Goal: Task Accomplishment & Management: Manage account settings

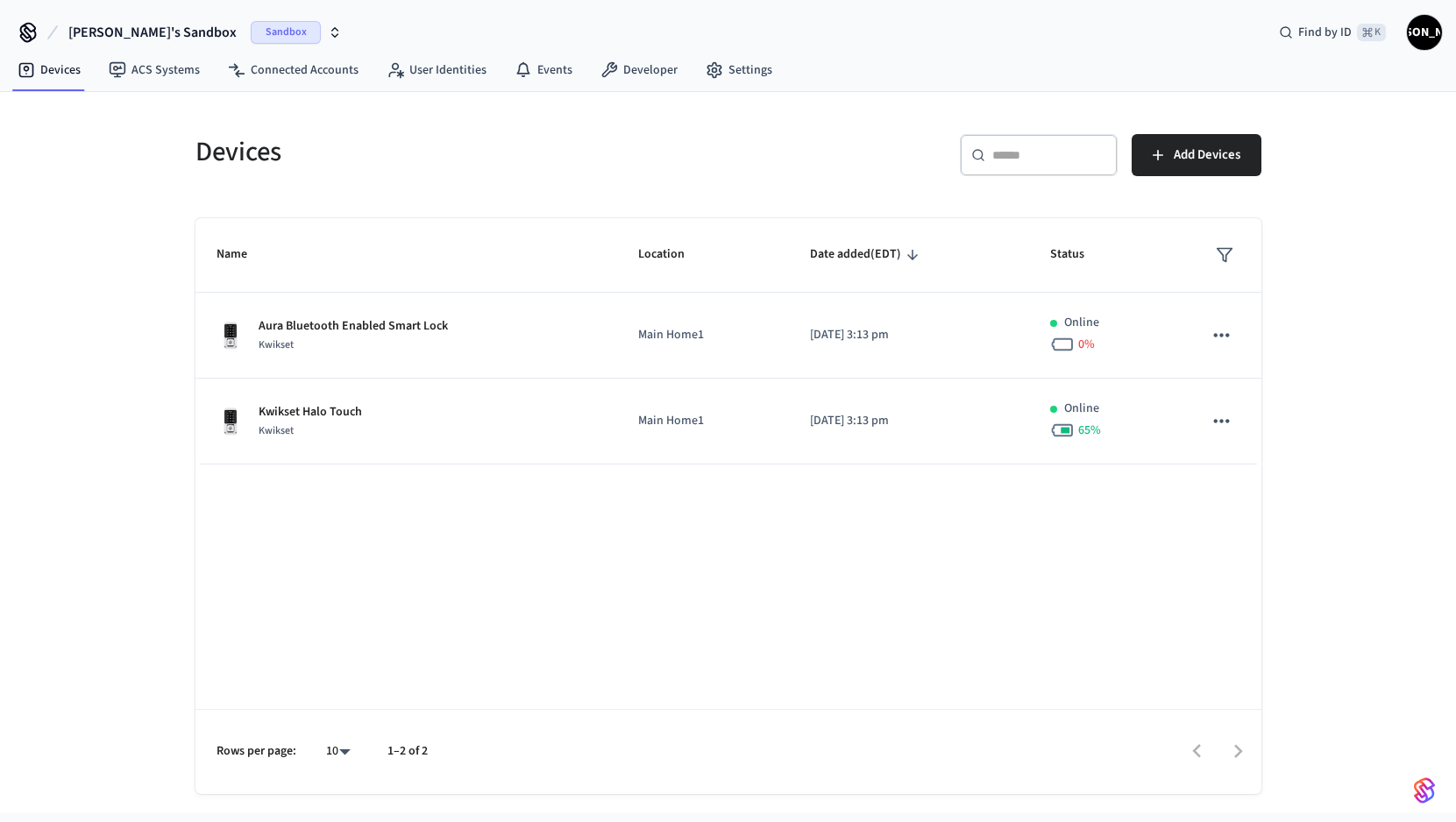
click at [327, 30] on icon "button" at bounding box center [334, 32] width 14 height 14
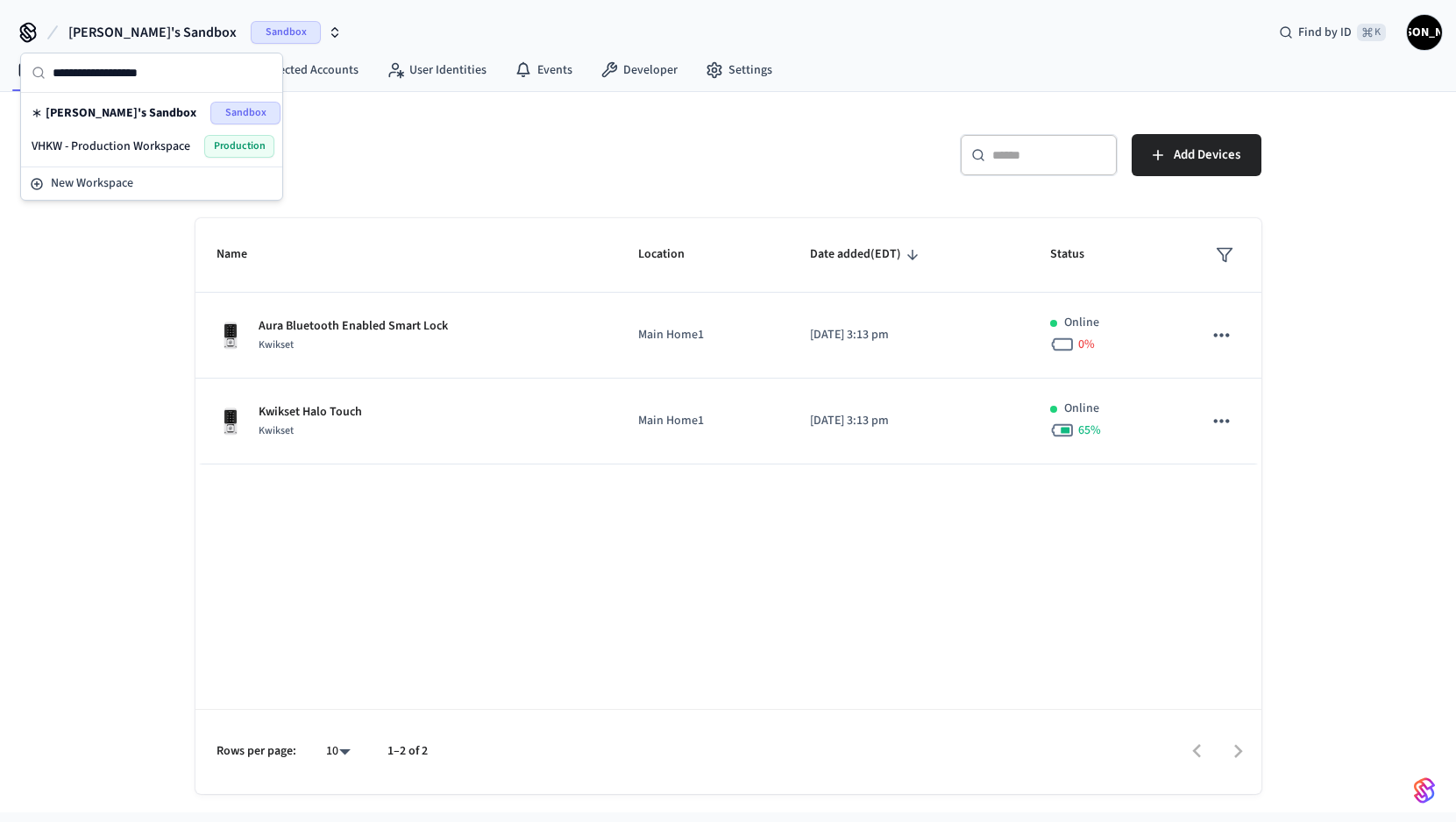
click at [119, 143] on span "VHKW - Production Workspace" at bounding box center [111, 146] width 159 height 18
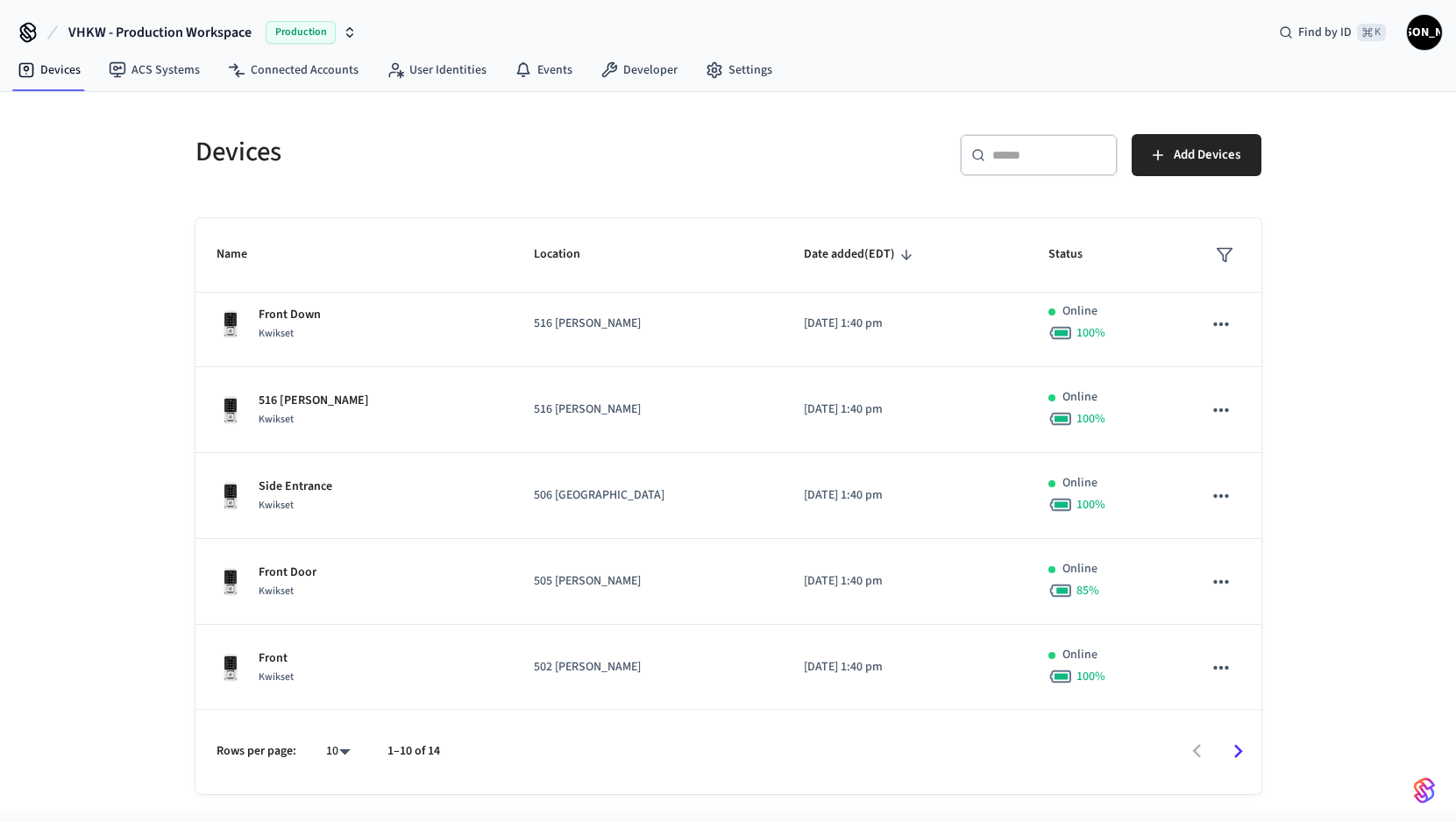
scroll to position [431, 0]
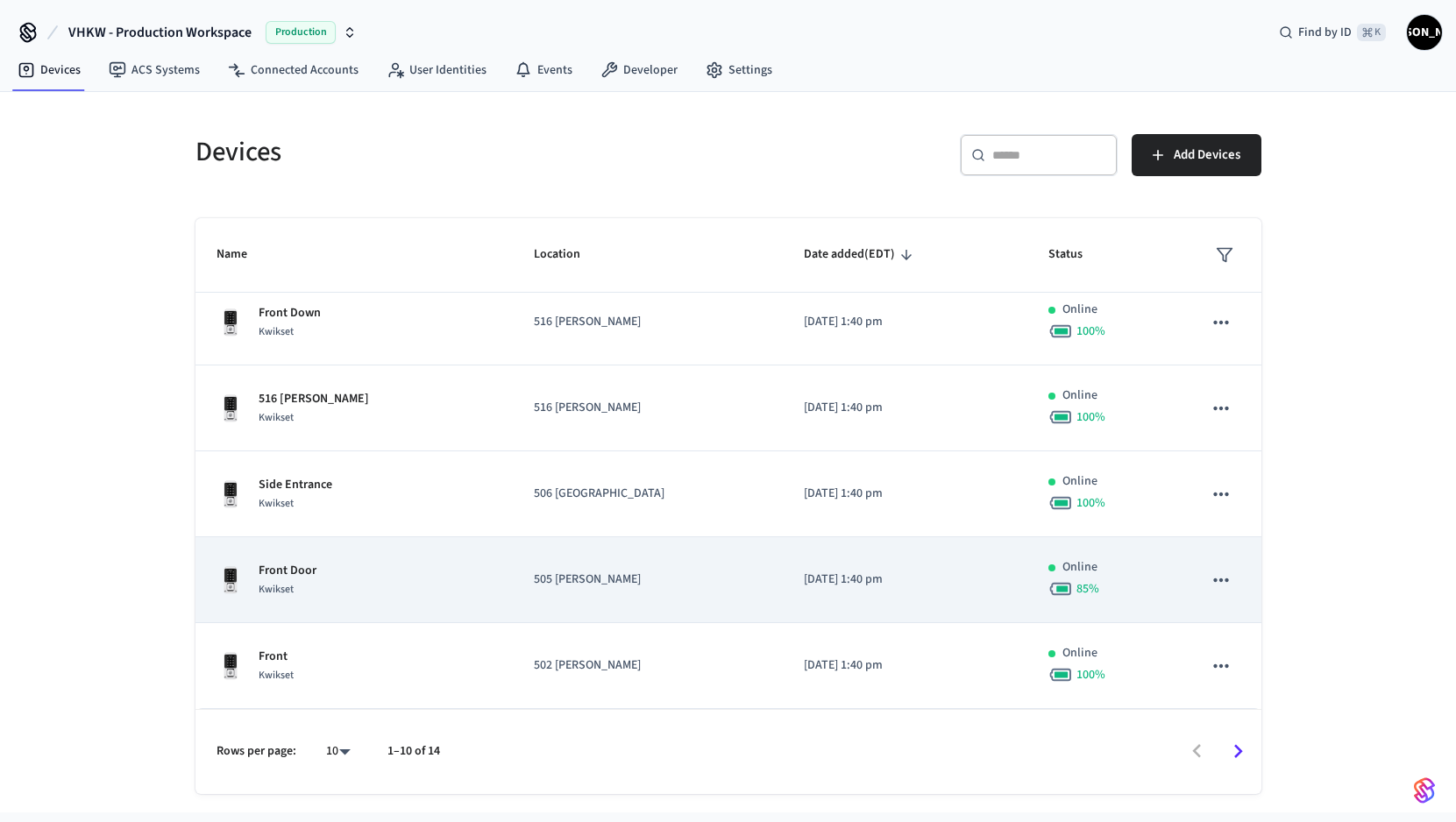
click at [1216, 580] on icon "sticky table" at bounding box center [1221, 580] width 23 height 23
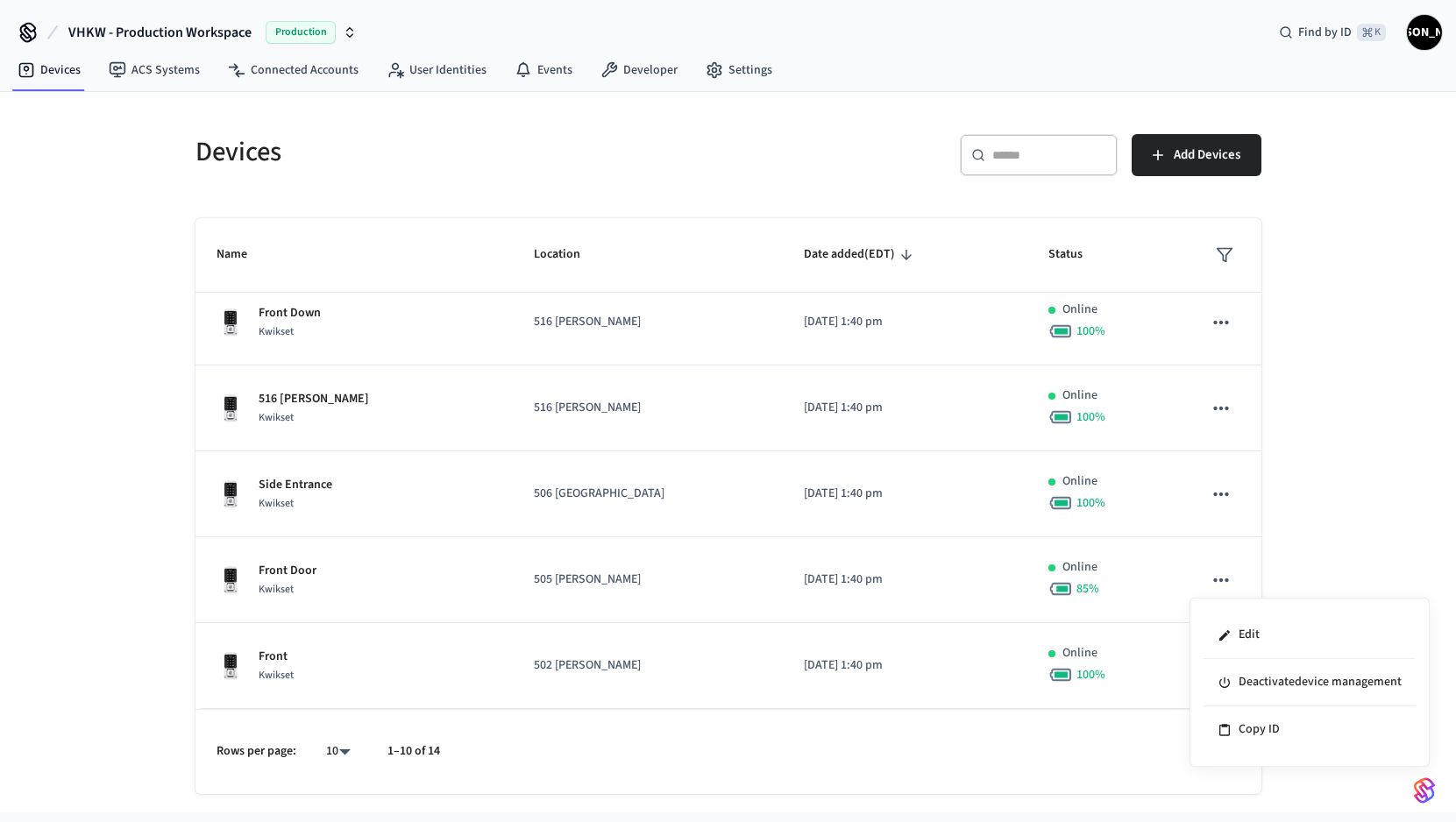
click at [1355, 552] on div at bounding box center [728, 411] width 1456 height 822
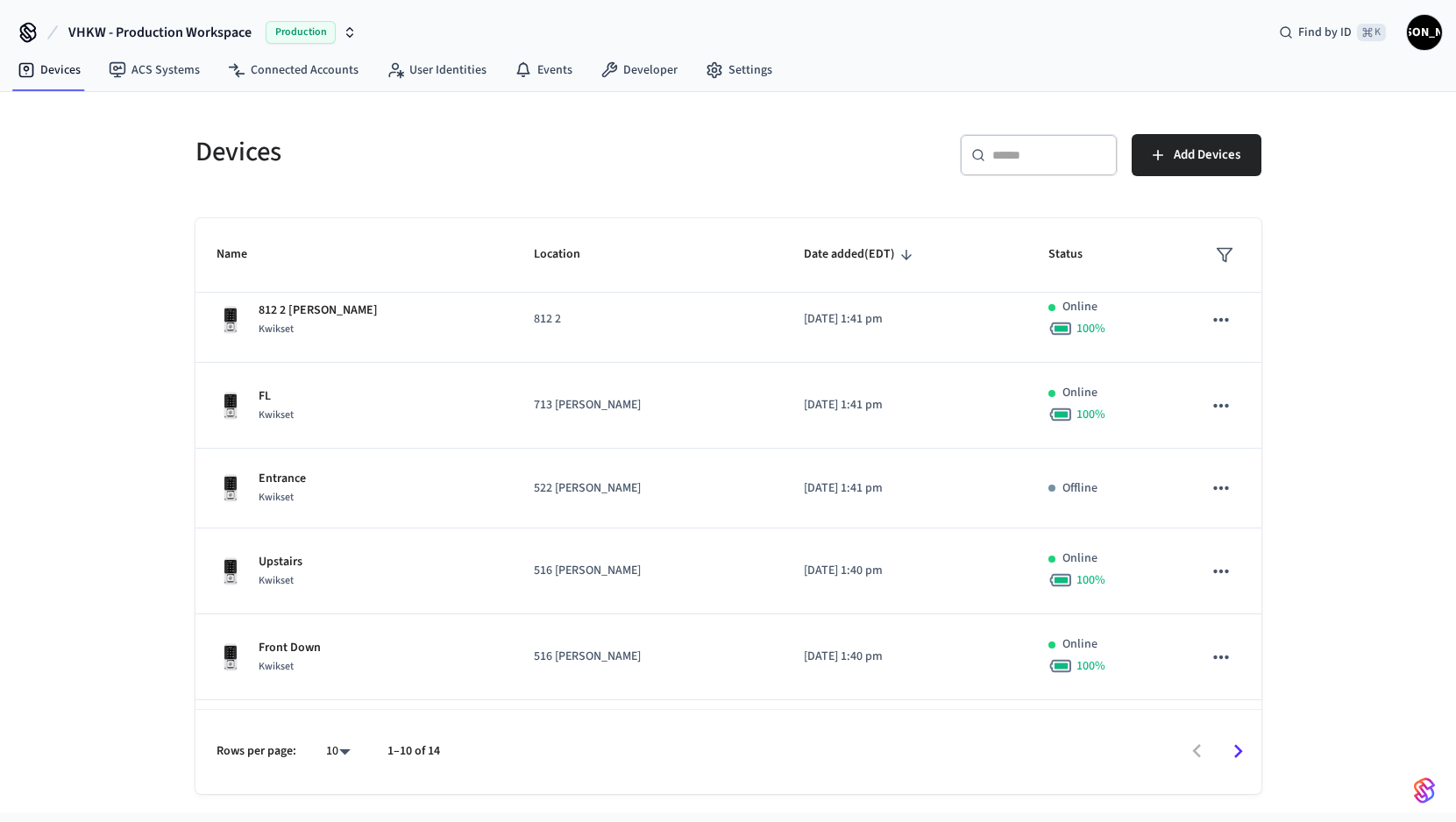
scroll to position [0, 0]
